Goal: Task Accomplishment & Management: Manage account settings

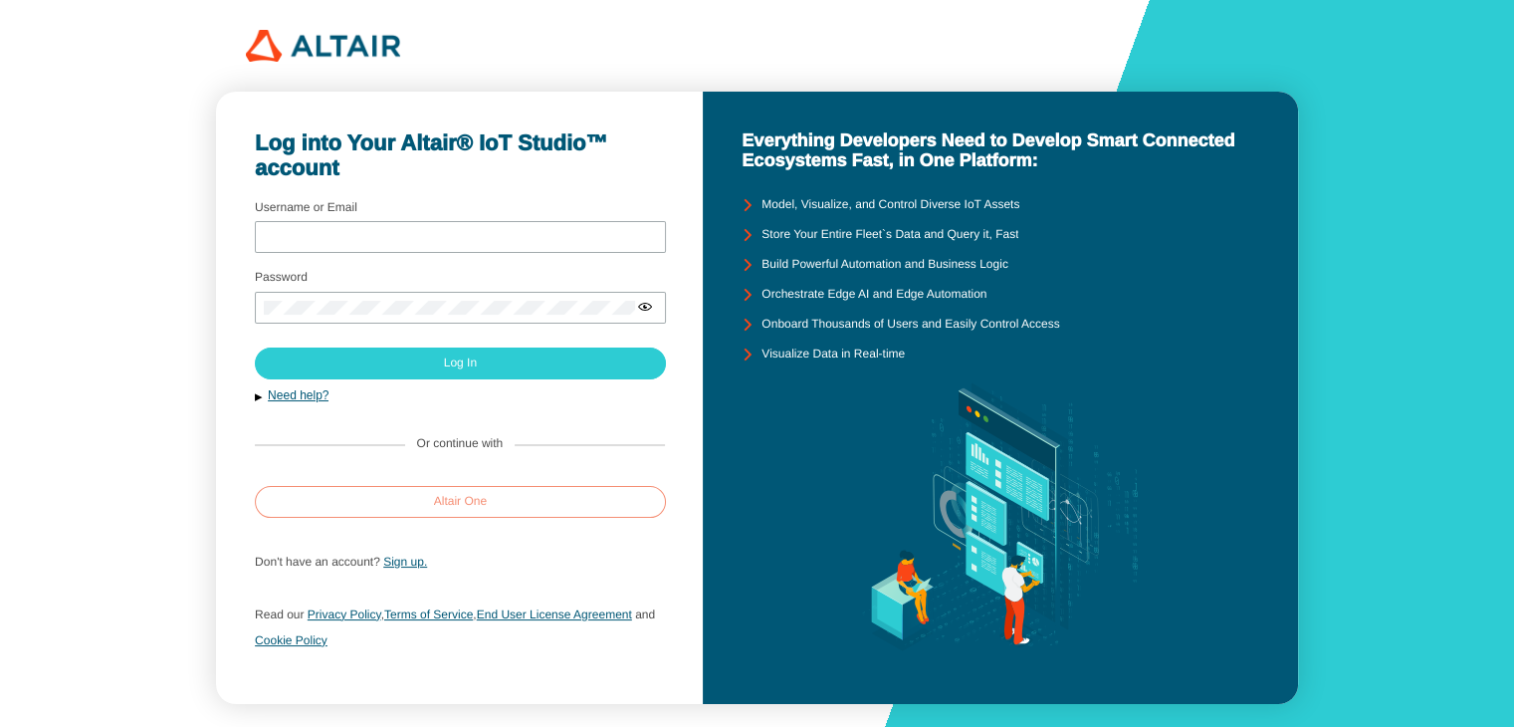
click at [0, 0] on slot "Altair One" at bounding box center [0, 0] width 0 height 0
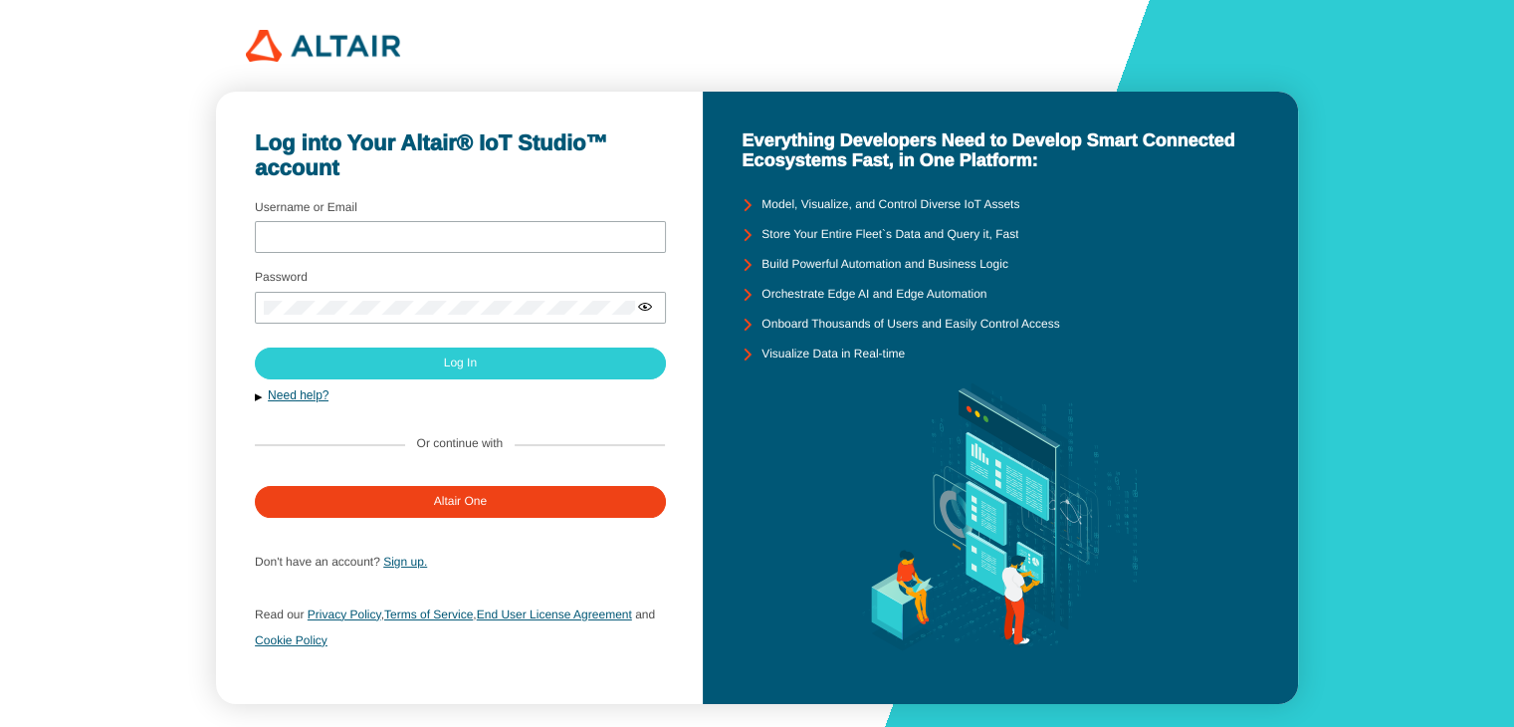
click at [142, 472] on div "Log into Your Altair® IoT Studio™ account Username or Email Password Sign up." at bounding box center [757, 376] width 1514 height 752
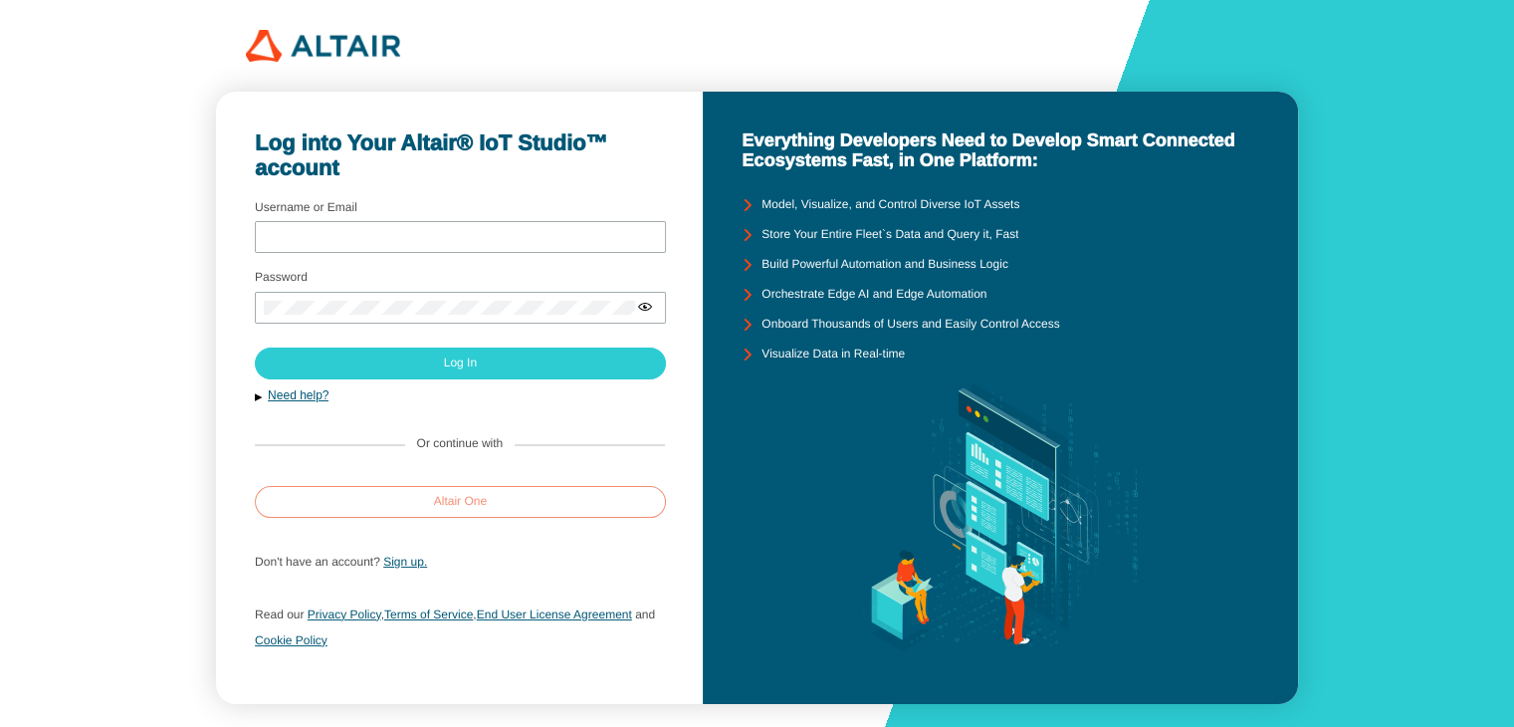
click at [429, 499] on paper-button "Altair One" at bounding box center [460, 502] width 411 height 32
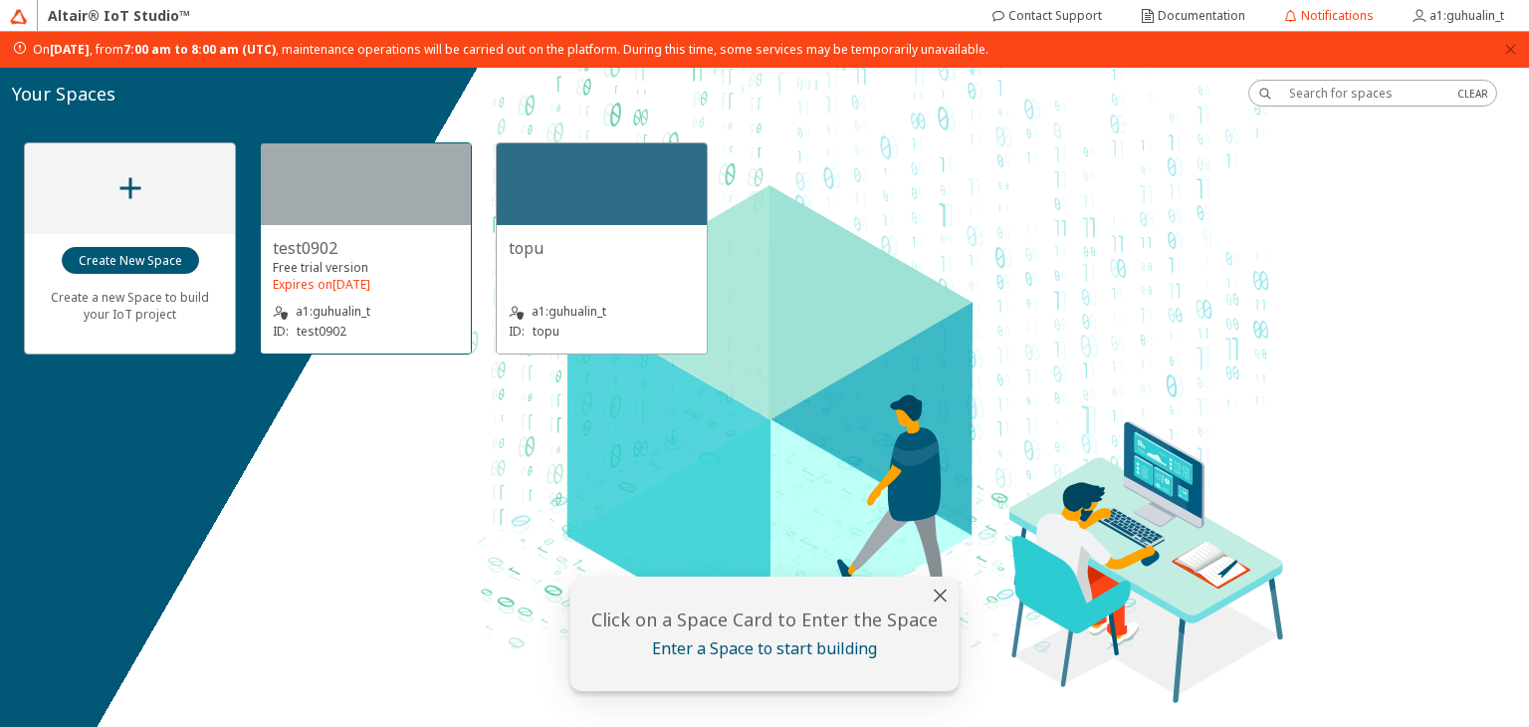
click at [346, 198] on div at bounding box center [366, 184] width 210 height 82
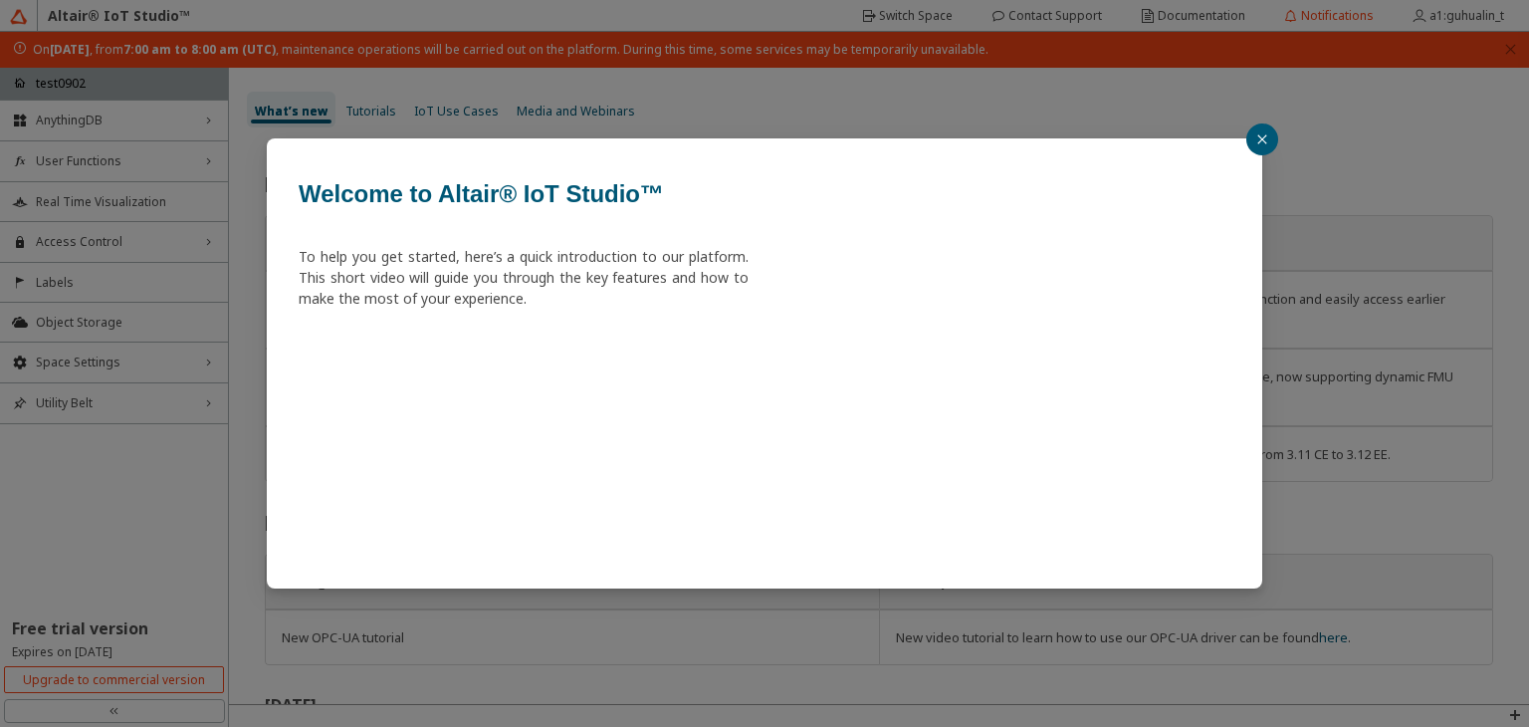
click at [1263, 139] on icon "close" at bounding box center [1262, 139] width 12 height 12
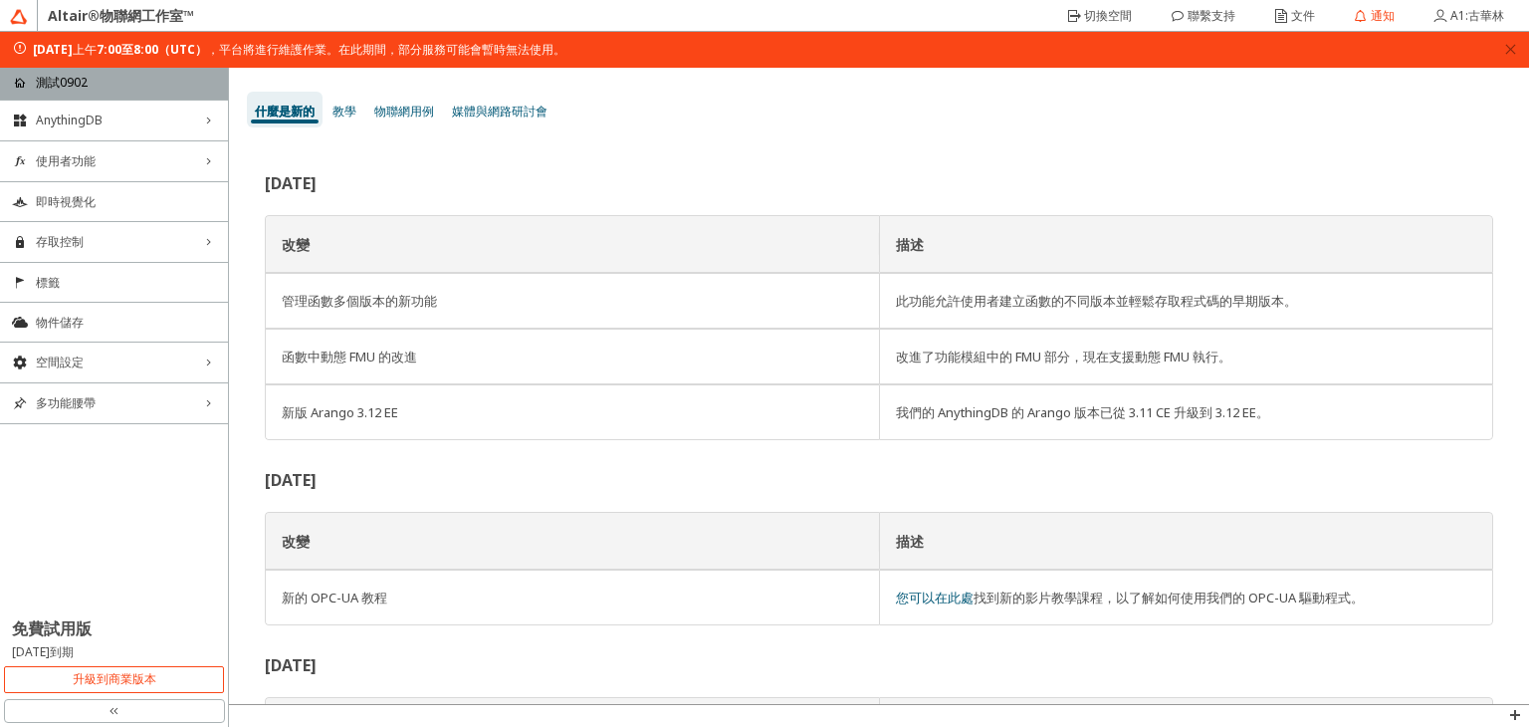
click at [104, 714] on div "double_left_chevron" at bounding box center [114, 711] width 221 height 24
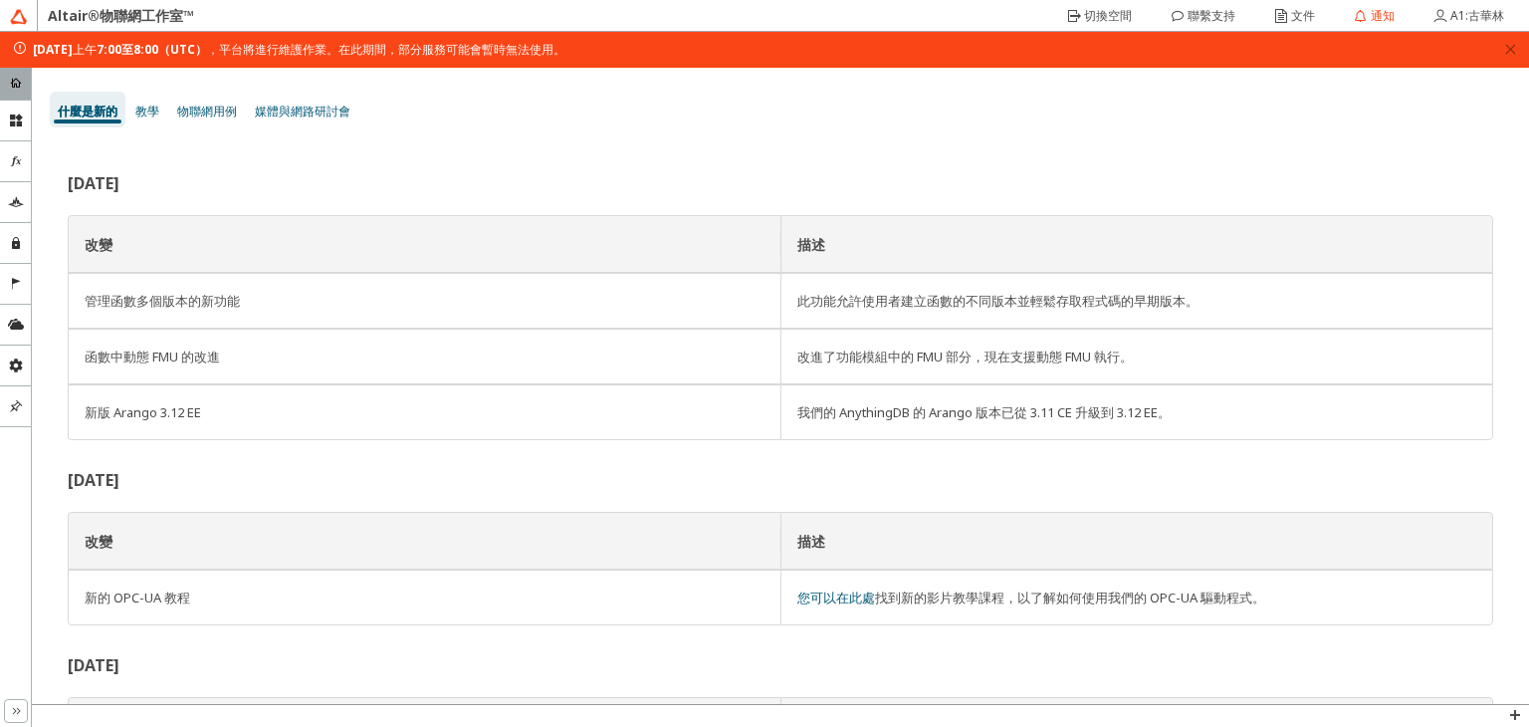
click at [16, 706] on icon "double_right_chevron" at bounding box center [16, 711] width 16 height 16
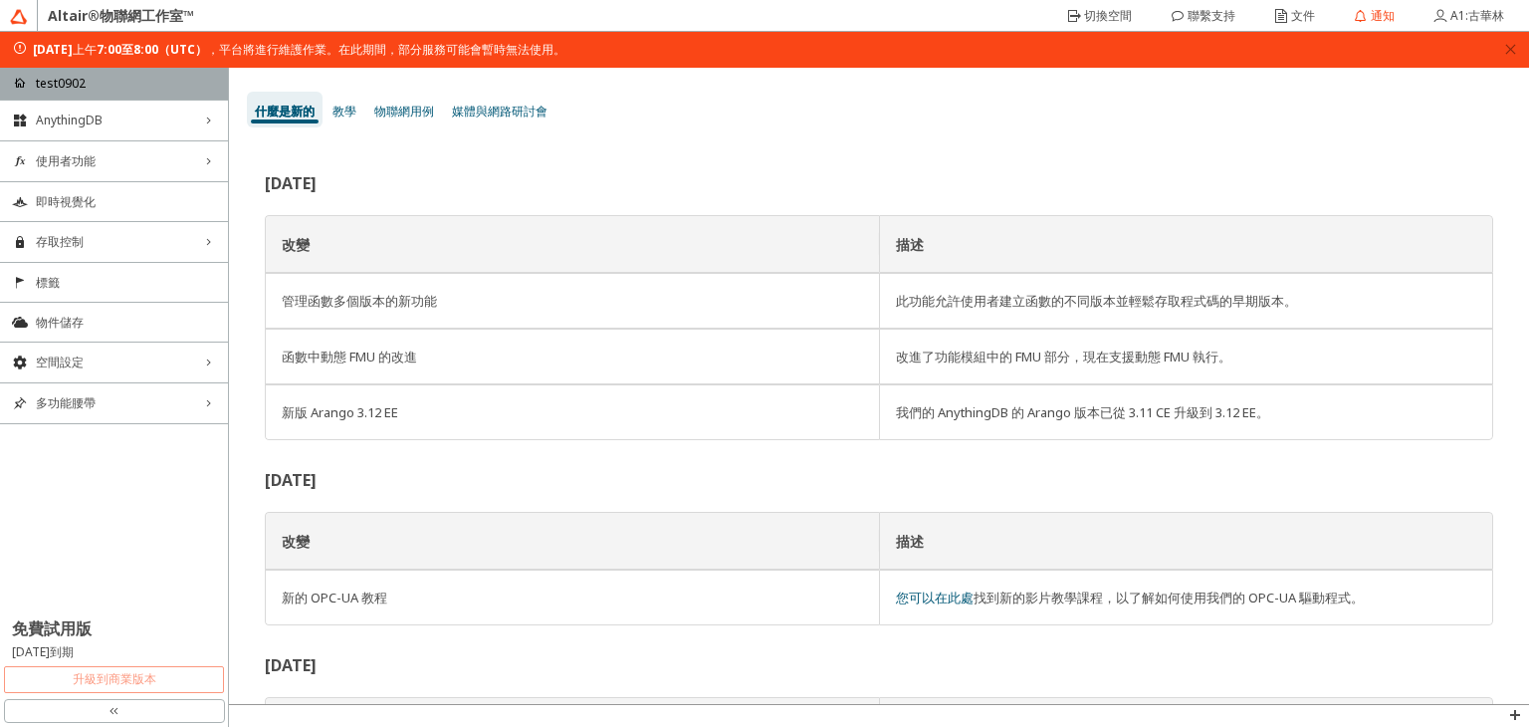
click at [111, 682] on font "升級到商業版本" at bounding box center [115, 678] width 84 height 17
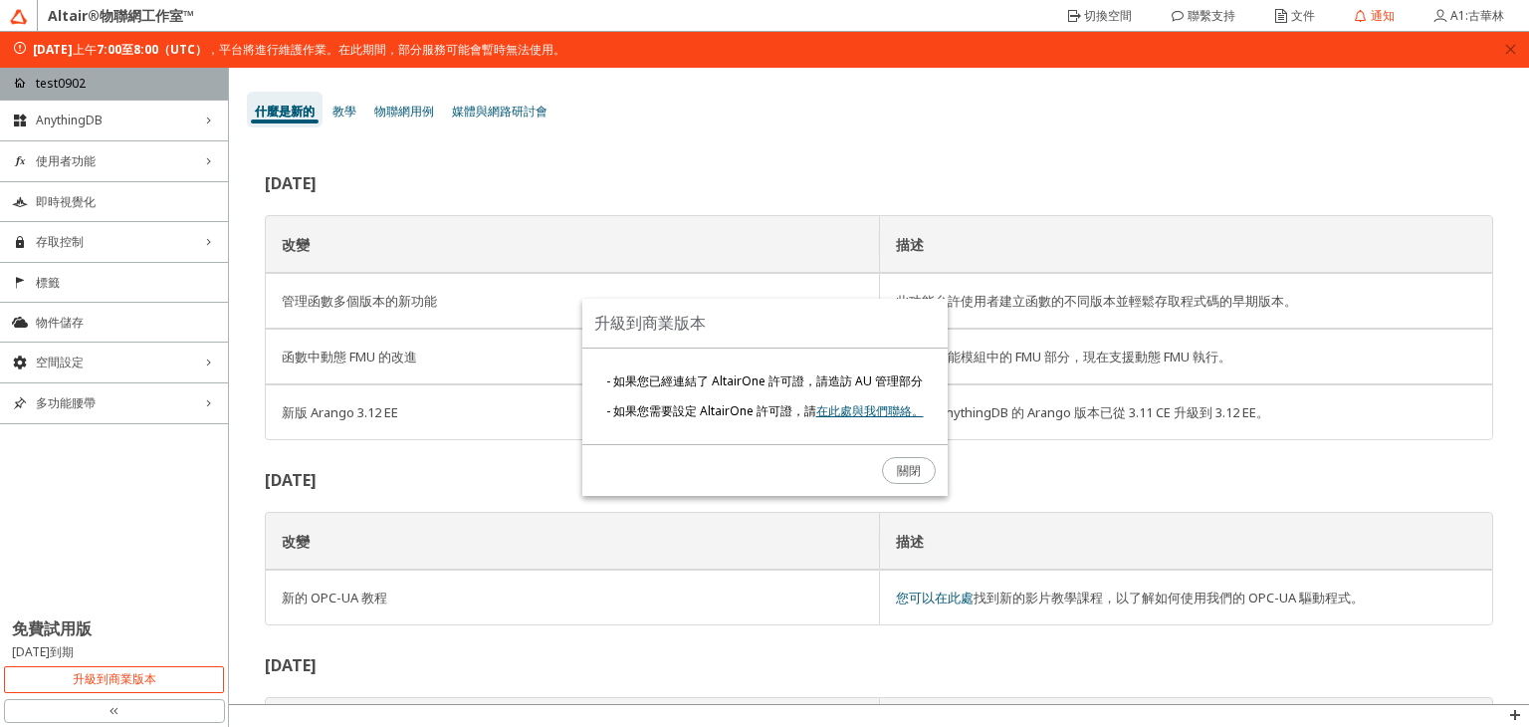
click at [858, 382] on font "- 如果您已經連結了 AltairOne 許可證，請造訪 AU 管理部分" at bounding box center [764, 380] width 317 height 17
drag, startPoint x: 847, startPoint y: 381, endPoint x: 914, endPoint y: 379, distance: 66.7
click at [914, 379] on font "- 如果您已經連結了 AltairOne 許可證，請造訪 AU 管理部分" at bounding box center [764, 380] width 317 height 17
click at [870, 410] on font "在此處與我們聯絡。" at bounding box center [869, 410] width 107 height 17
click at [706, 384] on font "- 如果您已經連結了 AltairOne 許可證，請造訪 AU 管理部分" at bounding box center [764, 380] width 317 height 17
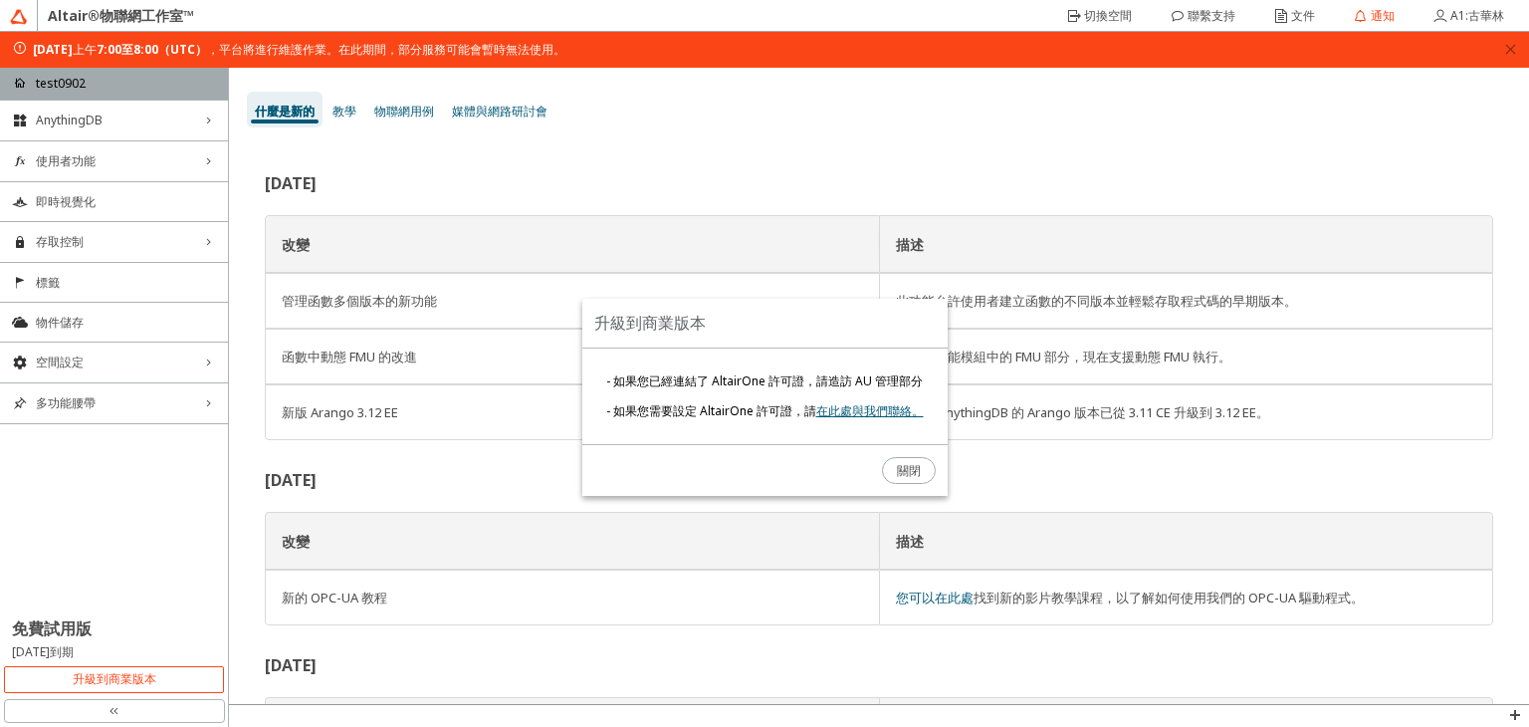
click at [424, 253] on div at bounding box center [764, 363] width 1529 height 727
click at [915, 468] on font "關閉" at bounding box center [909, 470] width 24 height 17
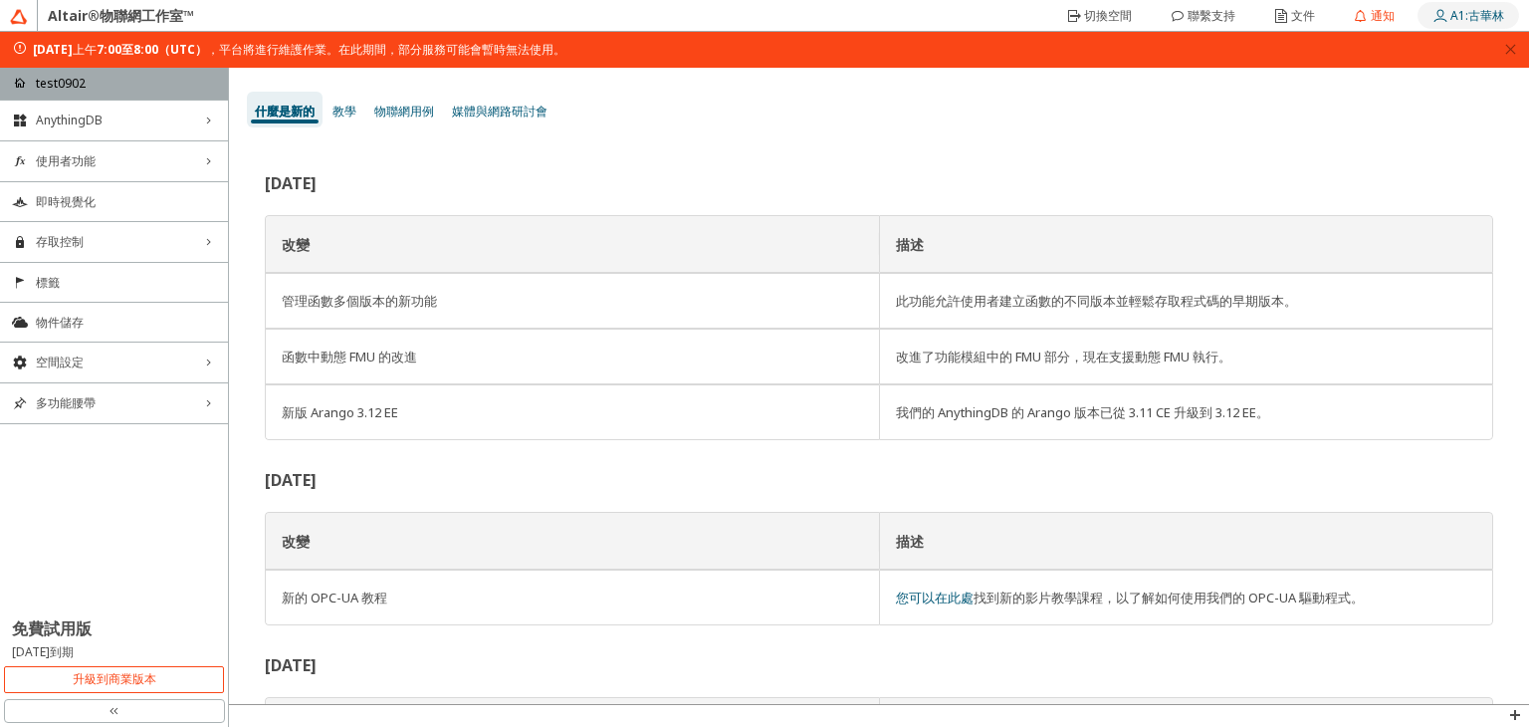
click at [1464, 16] on font "A1:古華林" at bounding box center [1477, 15] width 54 height 17
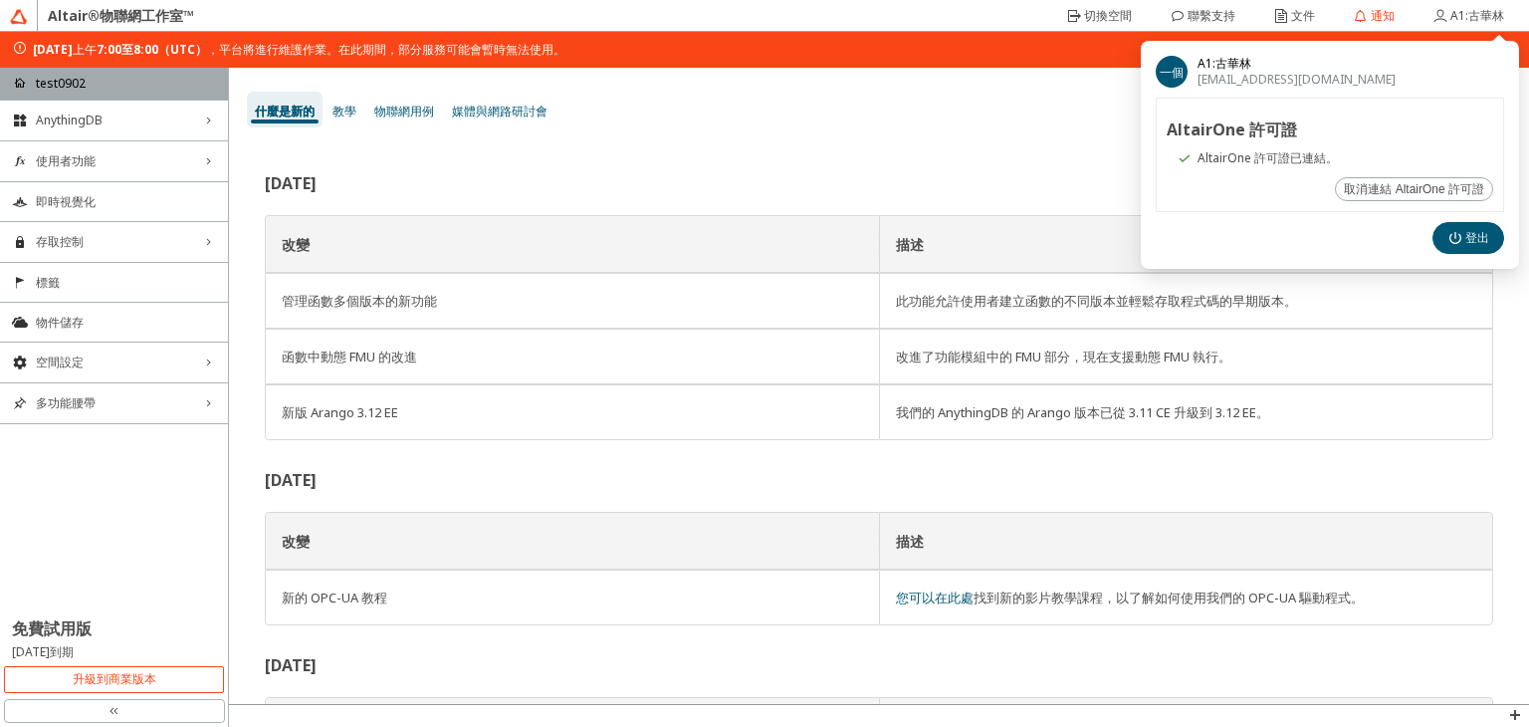
click at [987, 142] on div "2025年6月 改變 描述 管理函數多個版本的新功能 此功能允許使用者建立函數的不同版本並輕鬆存取程式碼的早期版本。 函數中動態 FMU 的改進 改進了功能模…" at bounding box center [879, 421] width 1300 height 564
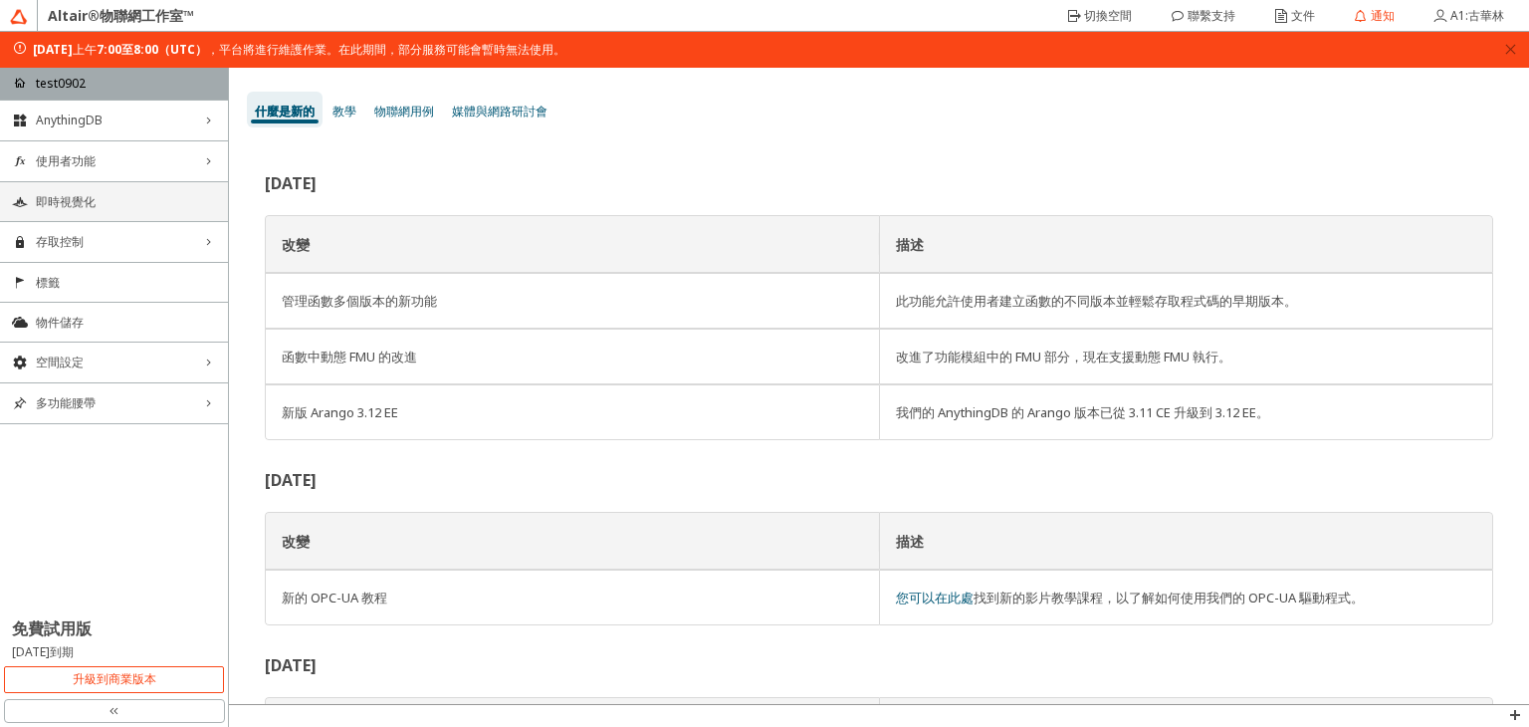
click at [138, 208] on span "即時視覺化" at bounding box center [126, 202] width 180 height 16
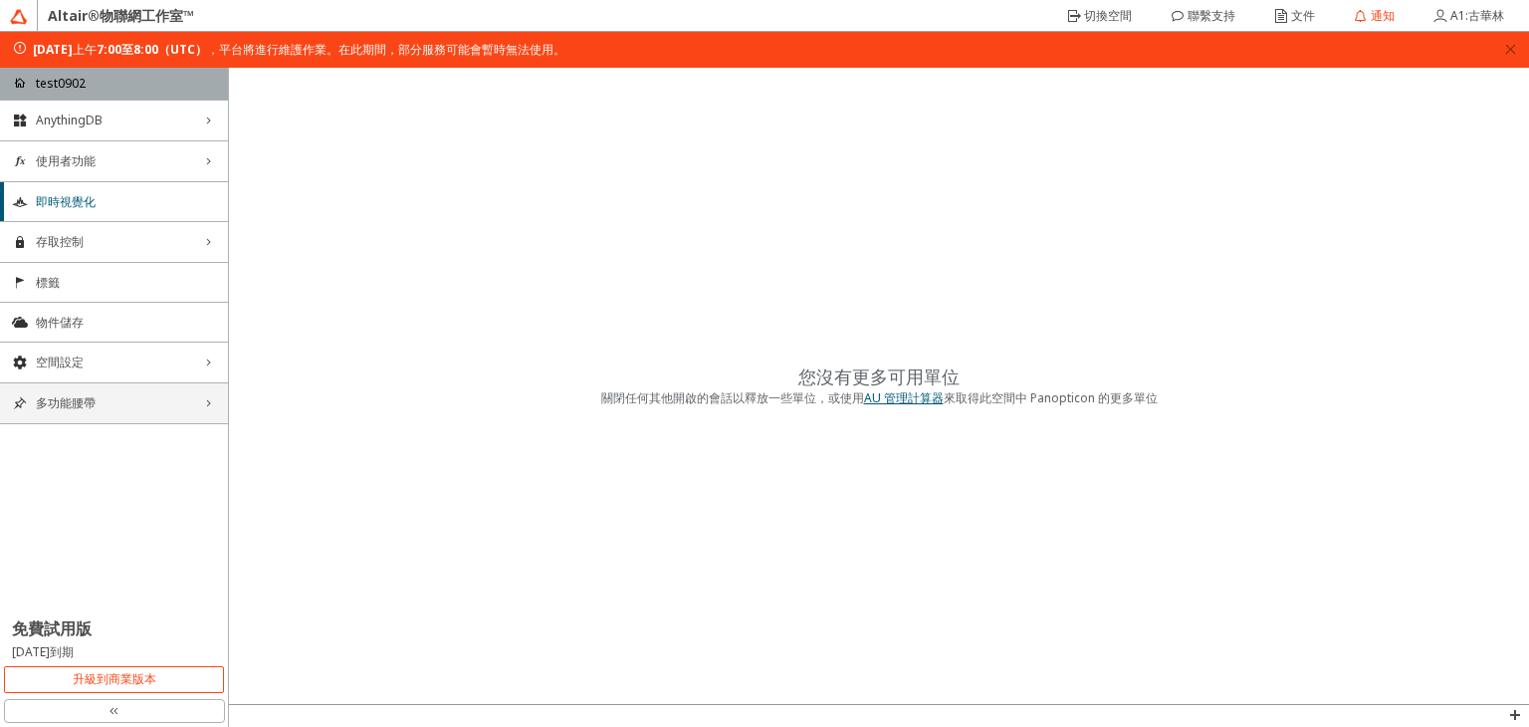
click at [111, 403] on span "多功能腰帶" at bounding box center [114, 403] width 156 height 16
click at [105, 362] on span "空間設定" at bounding box center [114, 362] width 156 height 16
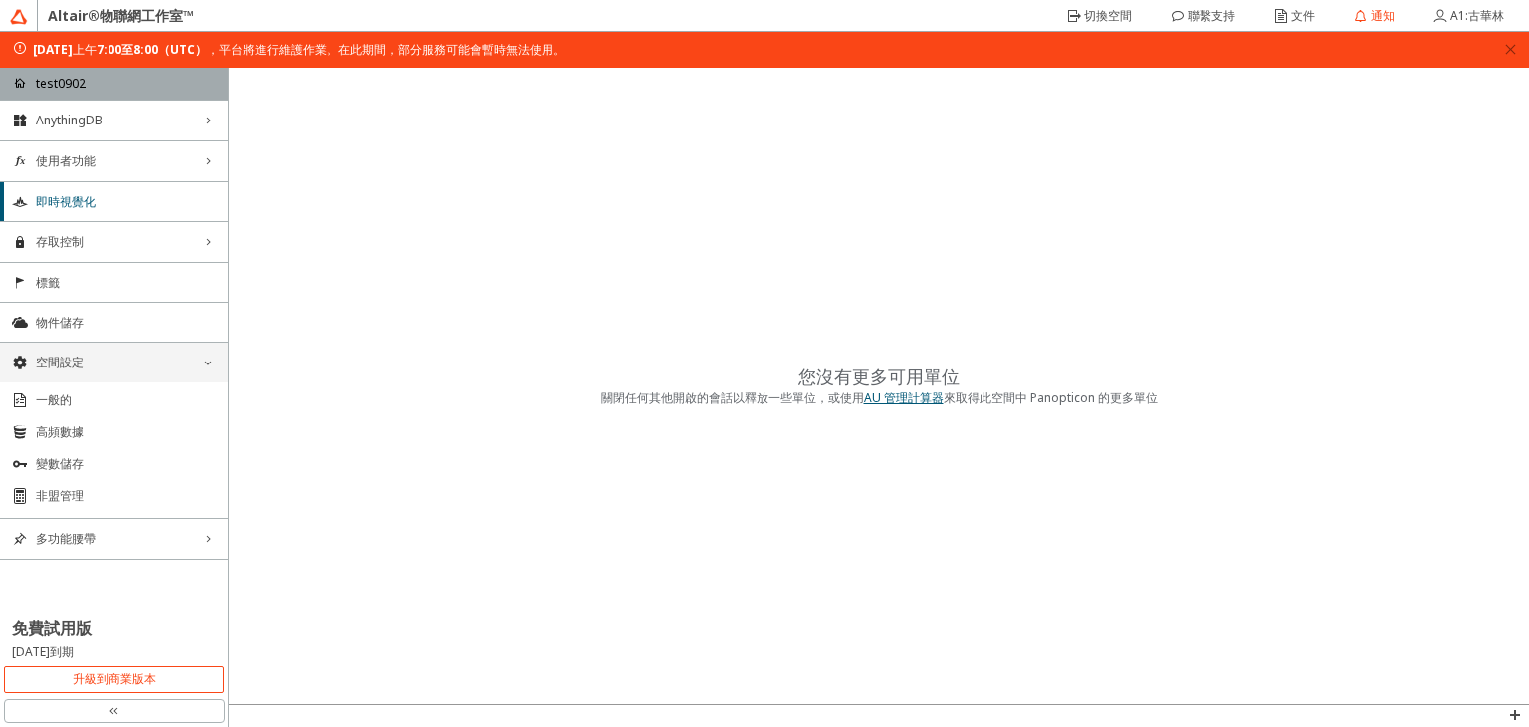
click at [105, 362] on span "空間設定" at bounding box center [114, 362] width 156 height 16
click at [904, 402] on font "AU 管理計算器" at bounding box center [904, 397] width 80 height 17
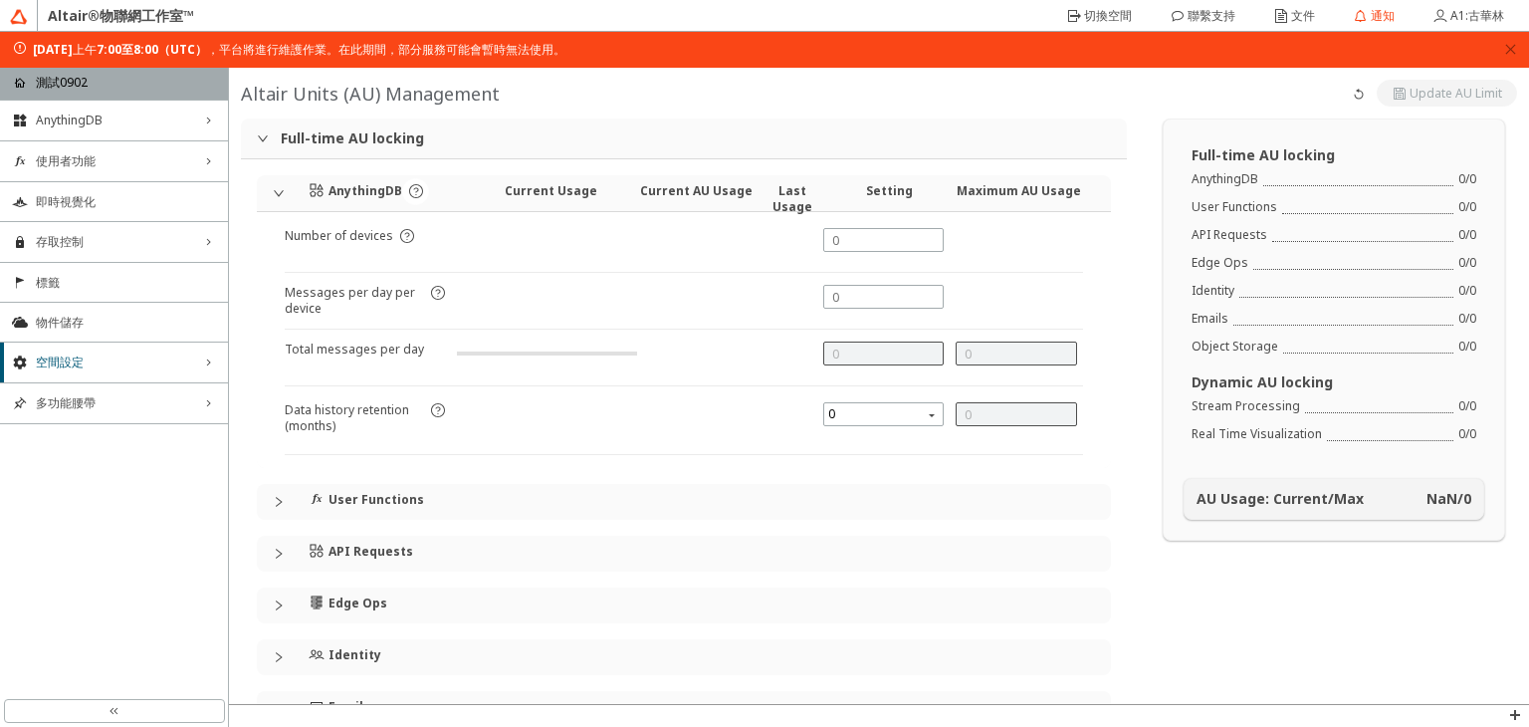
type input "1000"
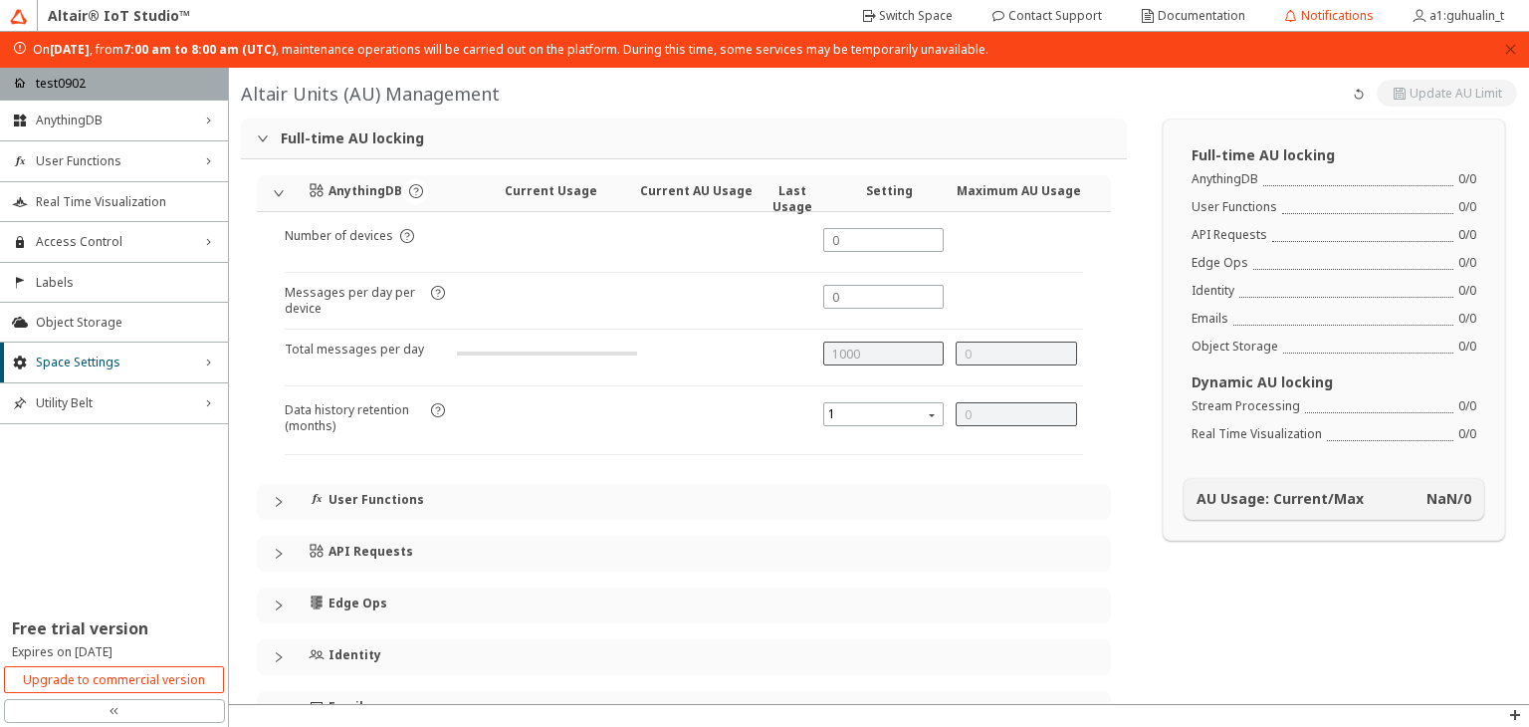
type input "0"
click at [0, 0] on slot "Upgrade to commercial version" at bounding box center [0, 0] width 0 height 0
